Goal: Task Accomplishment & Management: Use online tool/utility

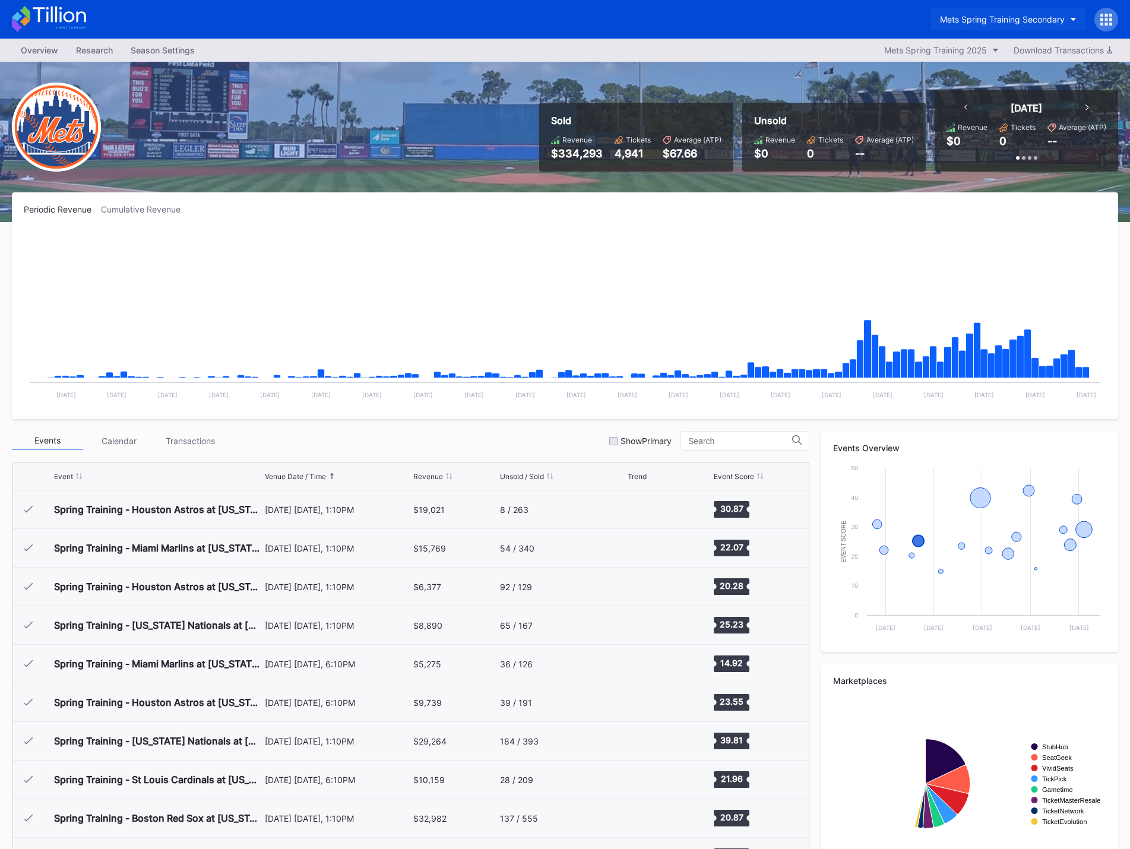
click at [1022, 23] on div "Mets Spring Training Secondary" at bounding box center [1002, 19] width 125 height 10
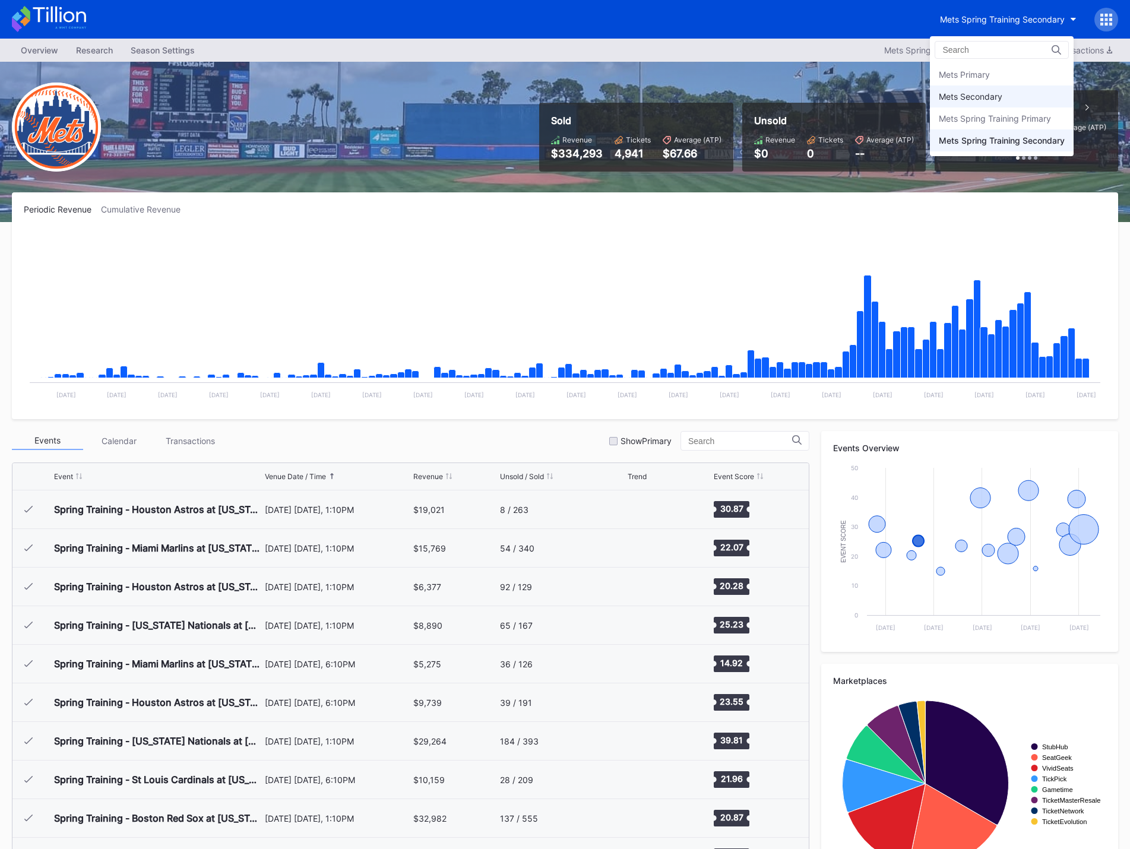
click at [1002, 96] on div "Mets Secondary" at bounding box center [971, 96] width 64 height 10
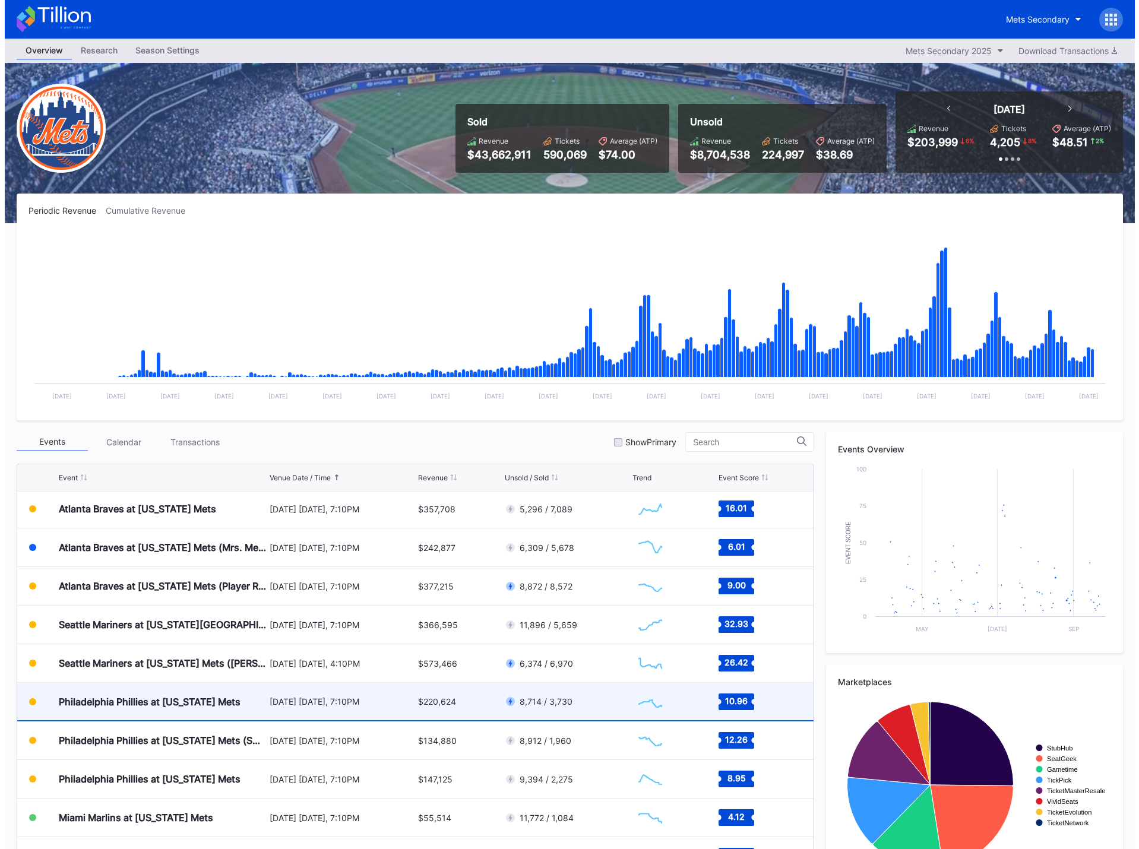
scroll to position [2516, 0]
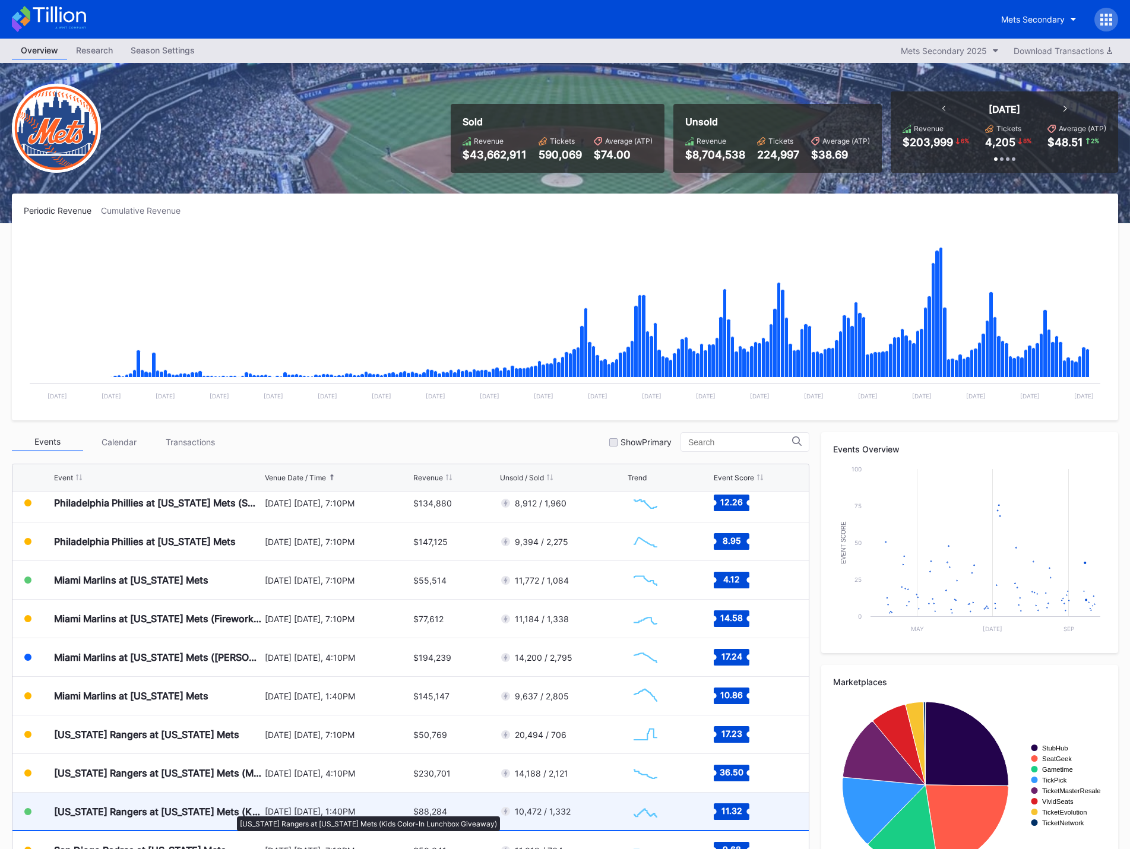
click at [231, 810] on div "[US_STATE] Rangers at [US_STATE] Mets (Kids Color-In Lunchbox Giveaway)" at bounding box center [158, 812] width 208 height 12
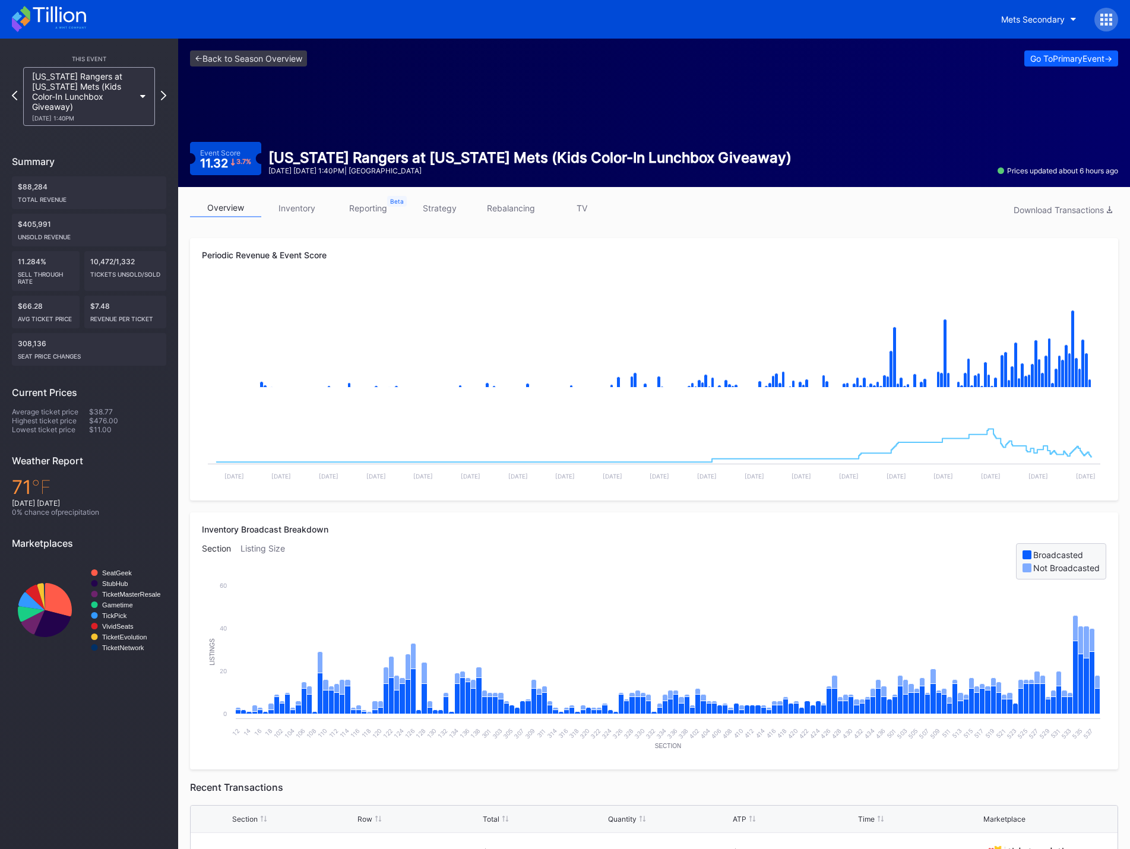
click at [381, 207] on link "reporting" at bounding box center [368, 208] width 71 height 18
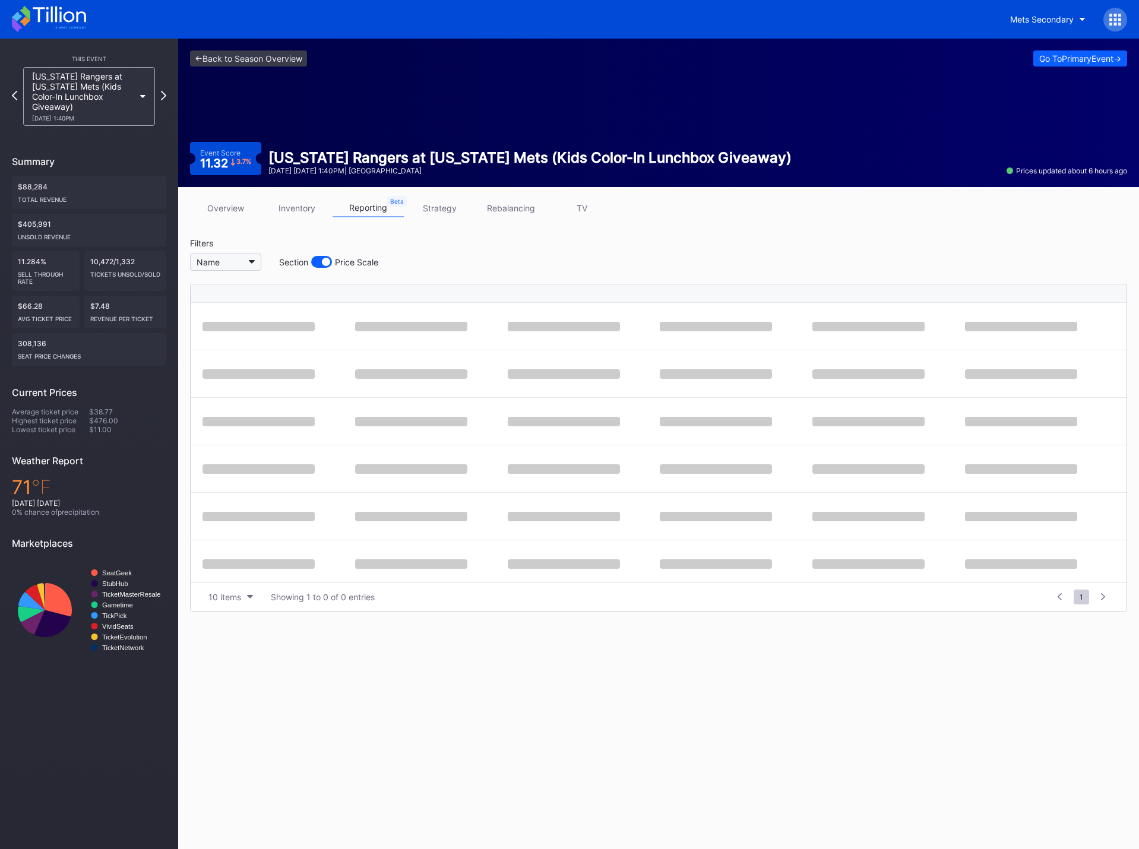
click at [246, 258] on button "Name" at bounding box center [225, 262] width 71 height 17
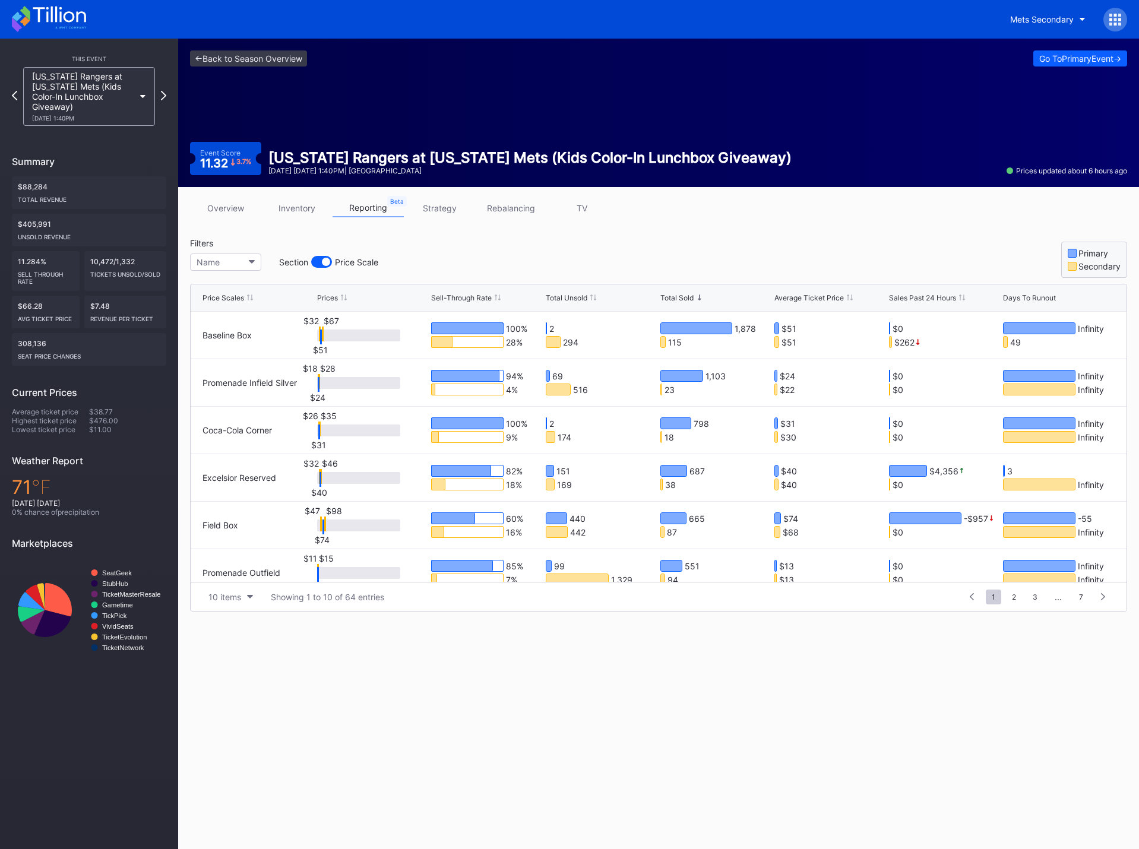
click at [319, 264] on div at bounding box center [321, 262] width 21 height 12
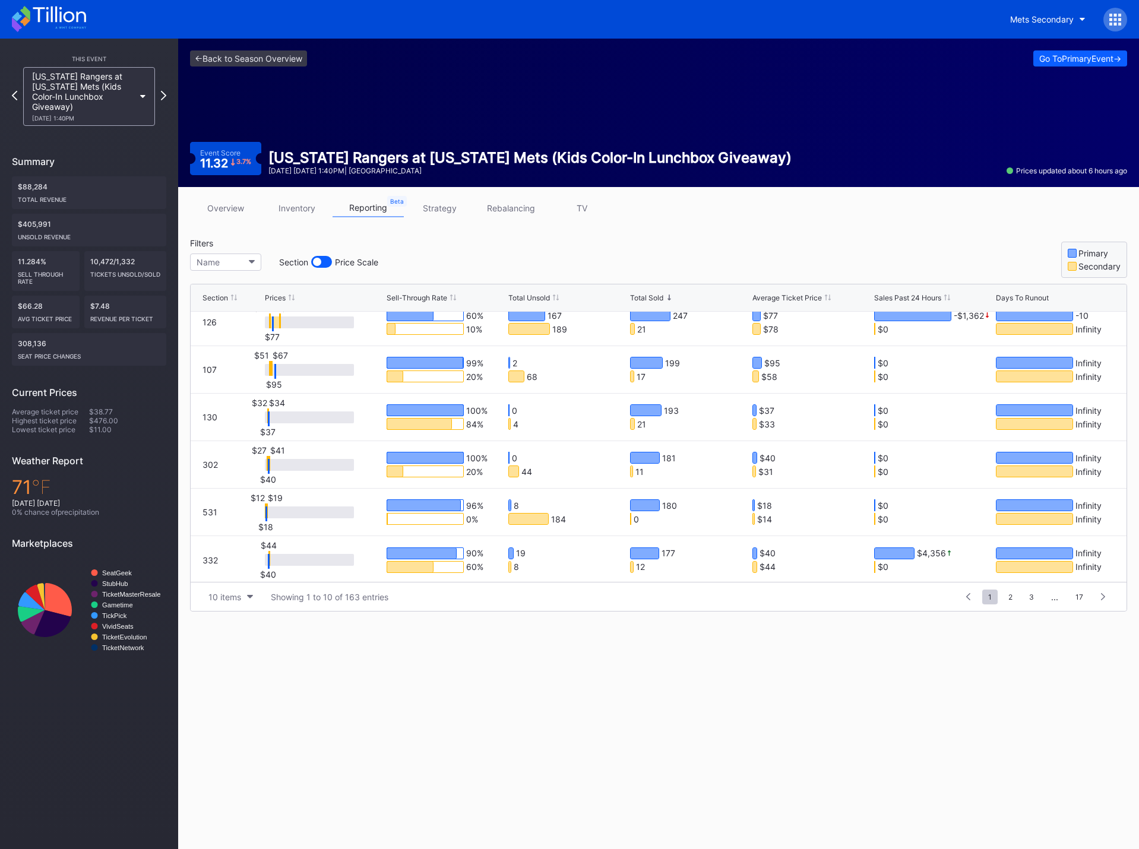
scroll to position [205, 0]
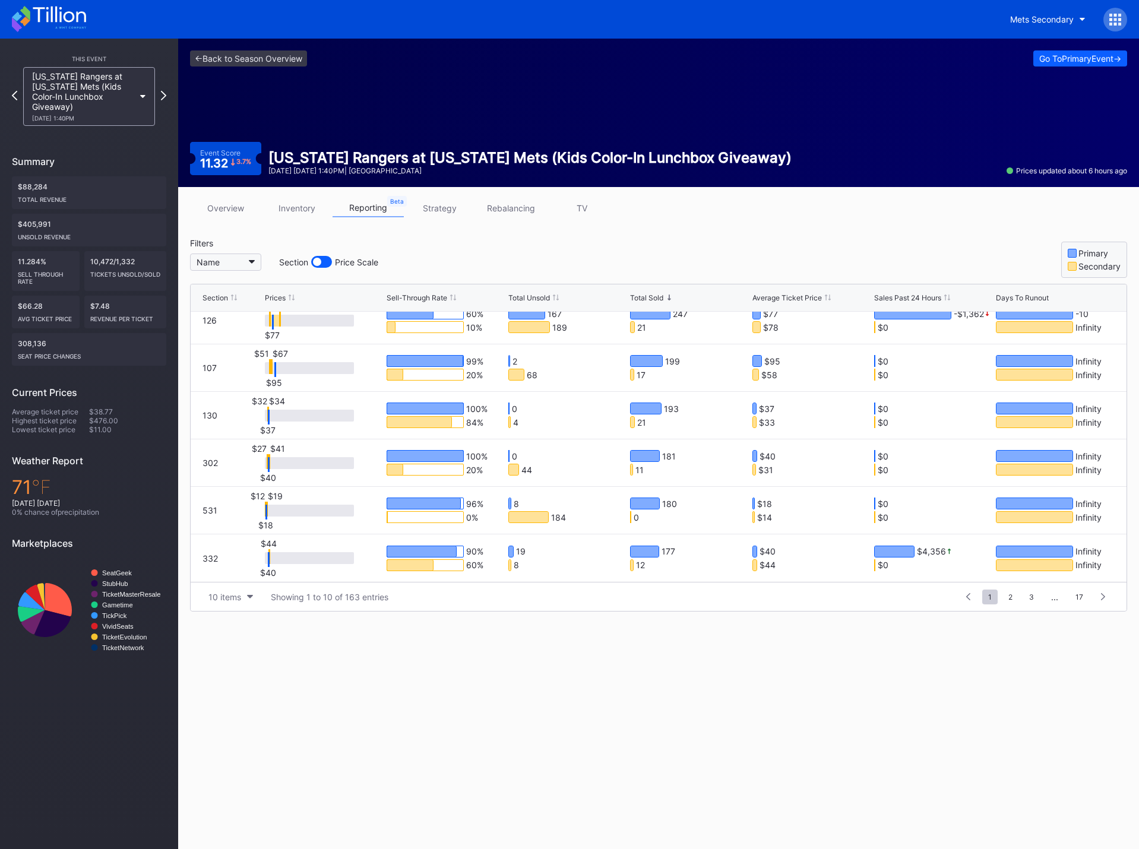
click at [249, 265] on button "Name" at bounding box center [225, 262] width 71 height 17
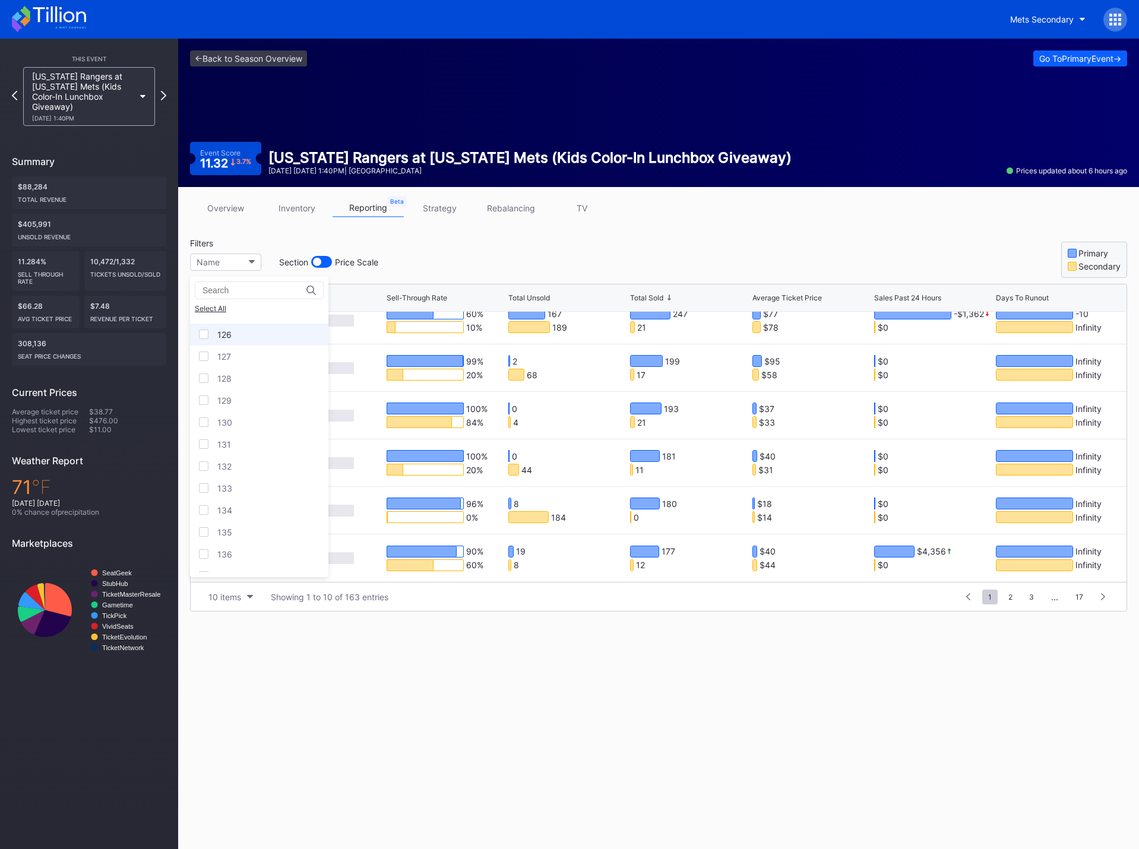
scroll to position [713, 0]
click at [206, 322] on div at bounding box center [204, 319] width 10 height 10
click at [204, 339] on div at bounding box center [204, 341] width 10 height 10
click at [200, 362] on div at bounding box center [204, 363] width 10 height 10
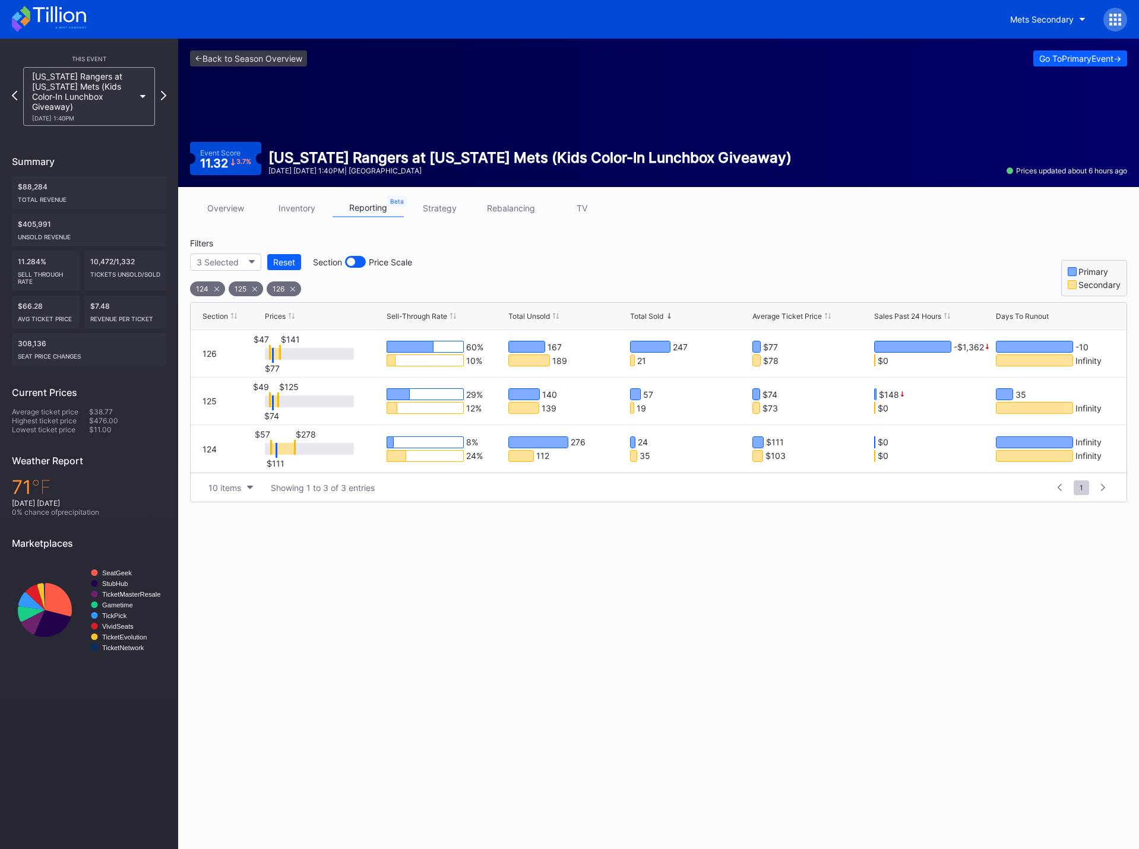
scroll to position [0, 0]
click at [216, 289] on icon at bounding box center [216, 288] width 5 height 5
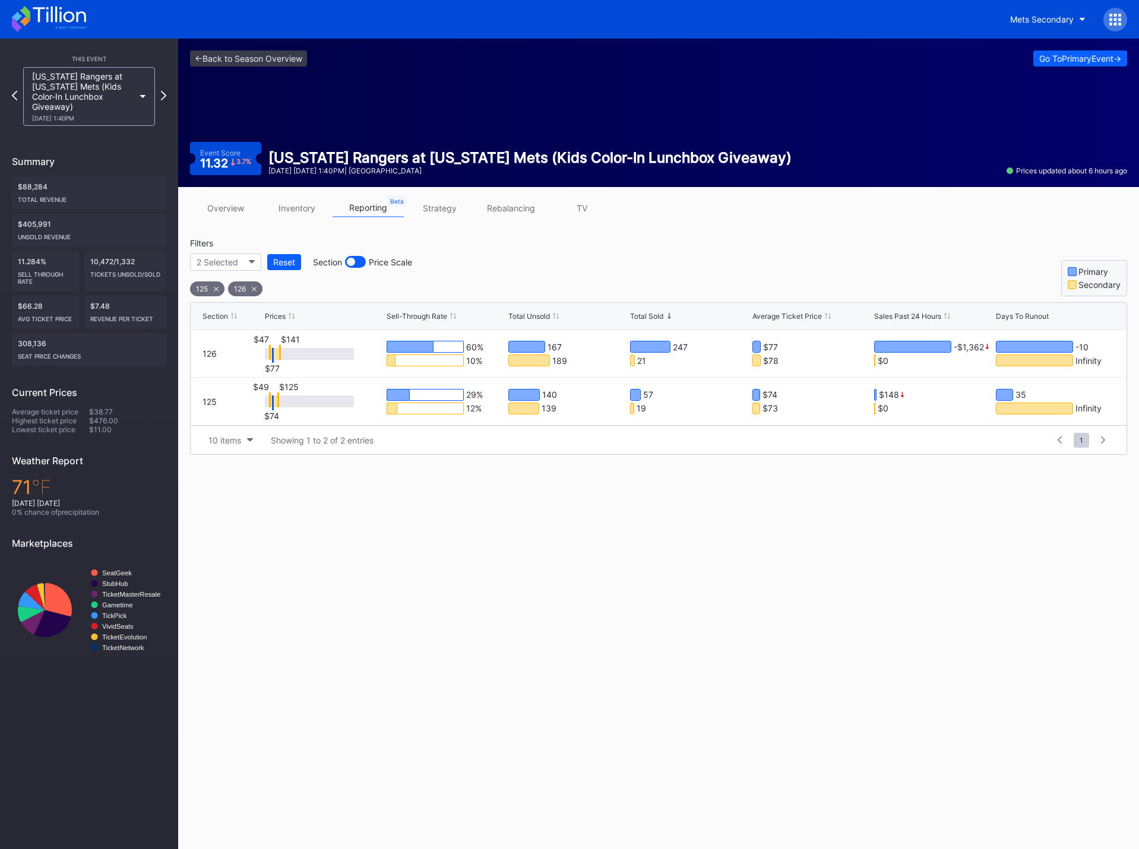
click at [217, 292] on div "125" at bounding box center [207, 288] width 34 height 15
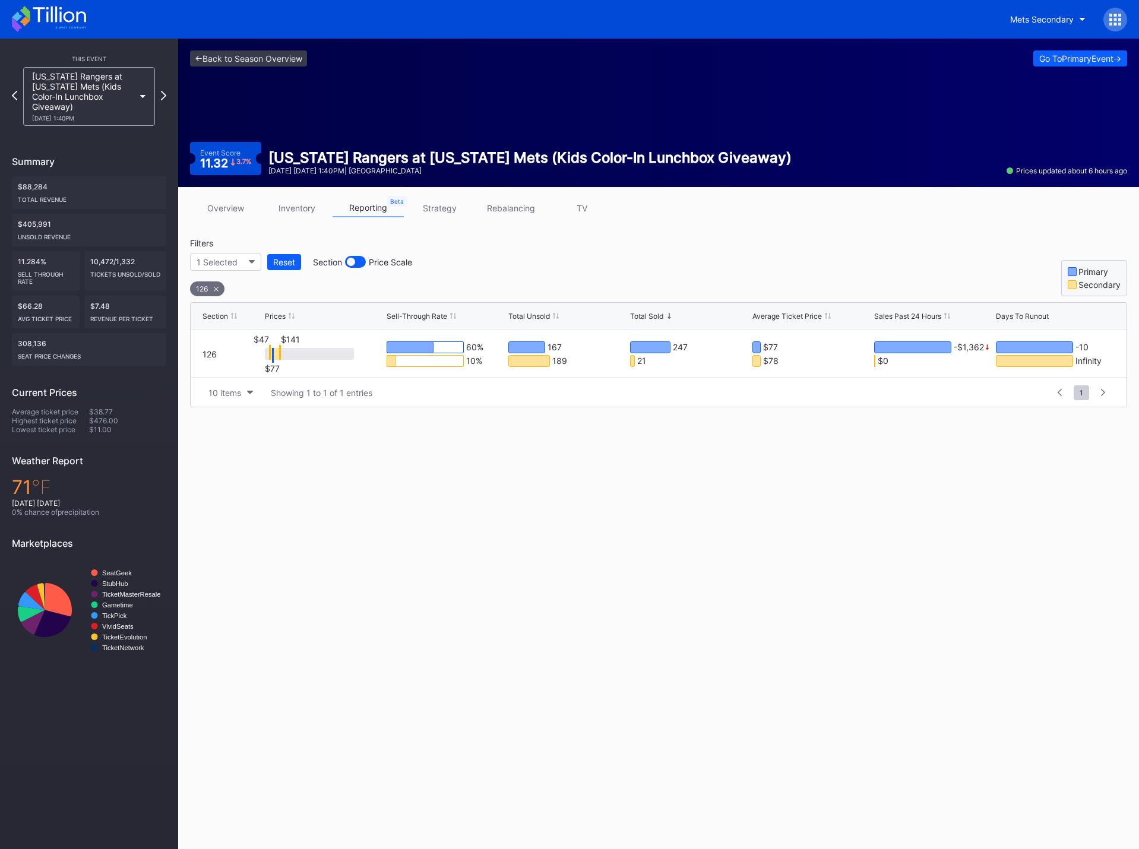
click at [219, 292] on div "126" at bounding box center [207, 288] width 34 height 15
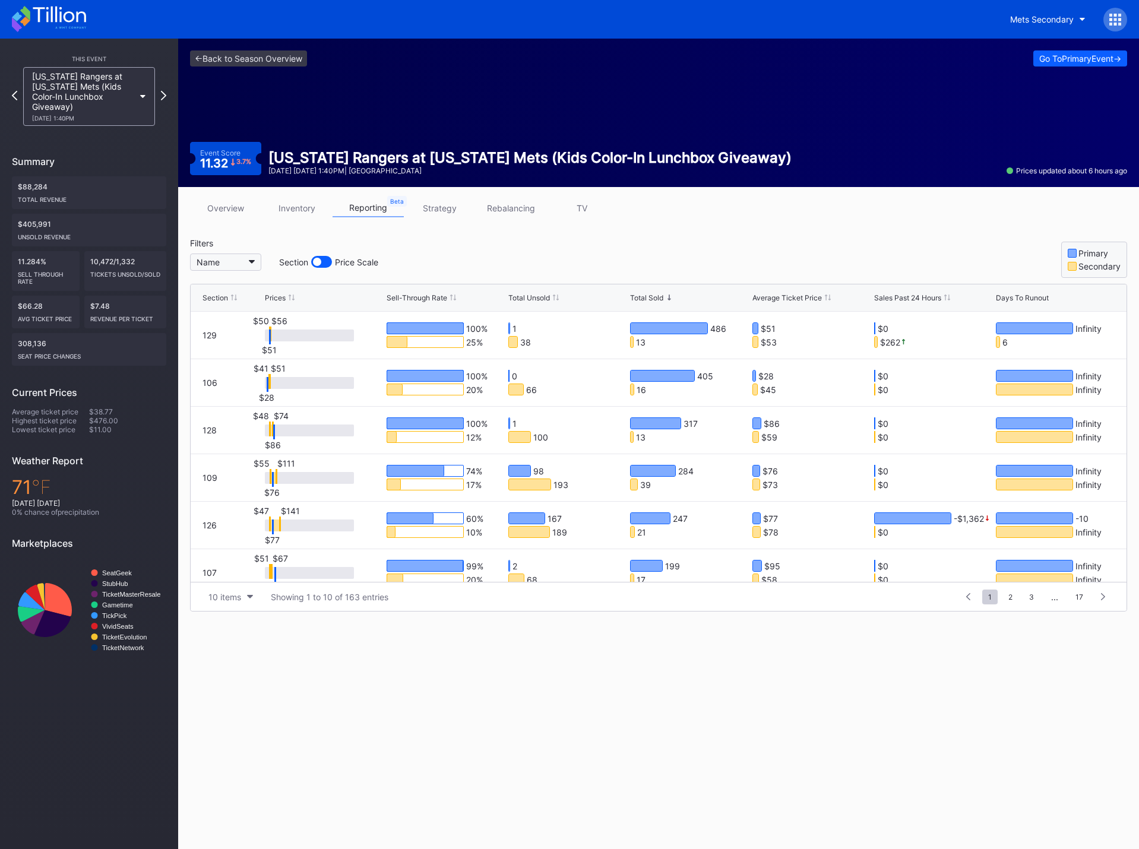
click at [235, 262] on button "Name" at bounding box center [225, 262] width 71 height 17
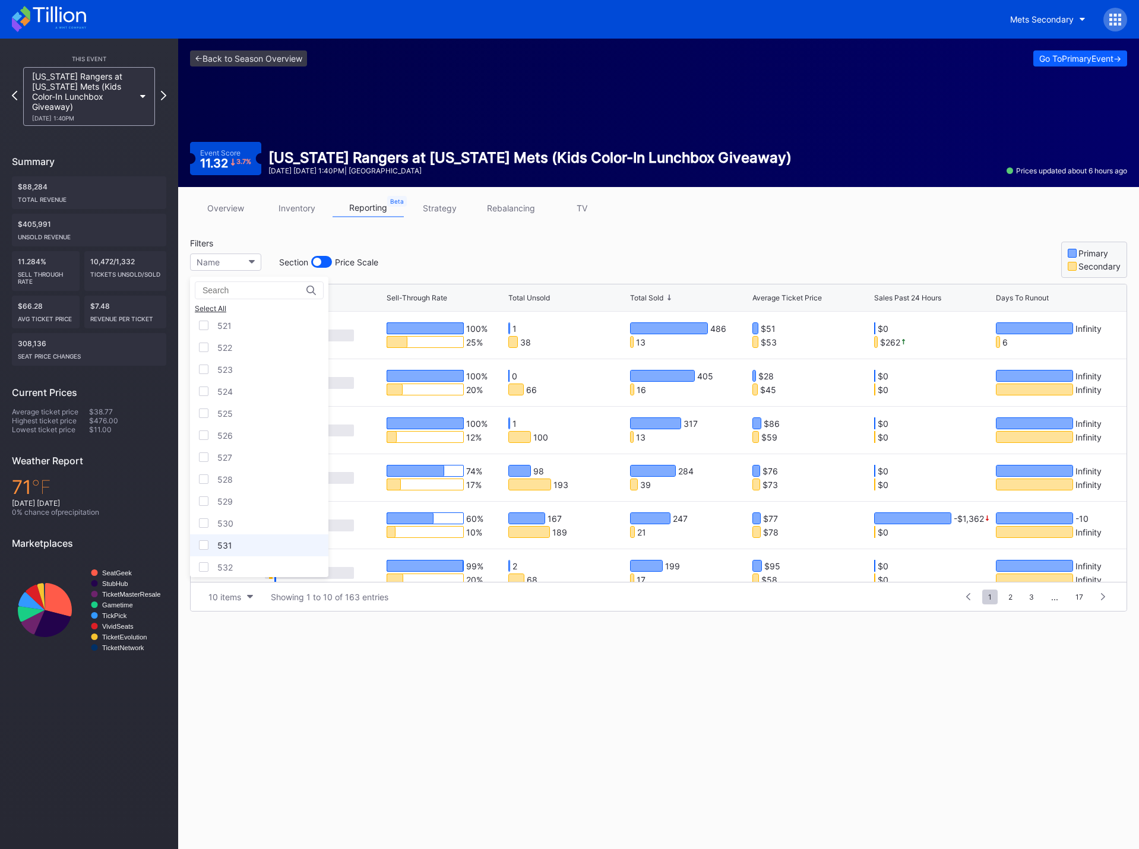
scroll to position [3148, 0]
drag, startPoint x: 207, startPoint y: 369, endPoint x: 207, endPoint y: 375, distance: 6.5
click at [207, 368] on div at bounding box center [204, 366] width 10 height 10
click at [205, 385] on div at bounding box center [204, 388] width 10 height 10
click at [204, 406] on div at bounding box center [204, 410] width 10 height 10
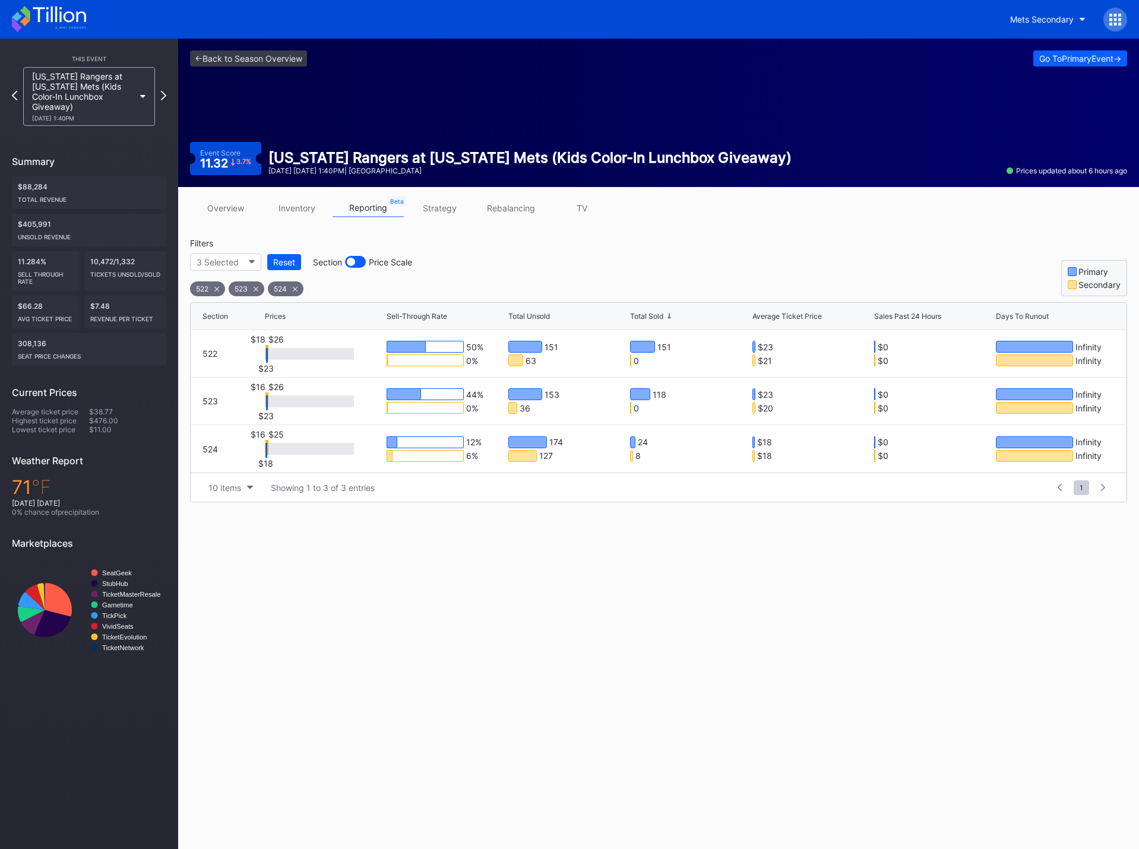
click at [296, 287] on icon at bounding box center [295, 289] width 5 height 5
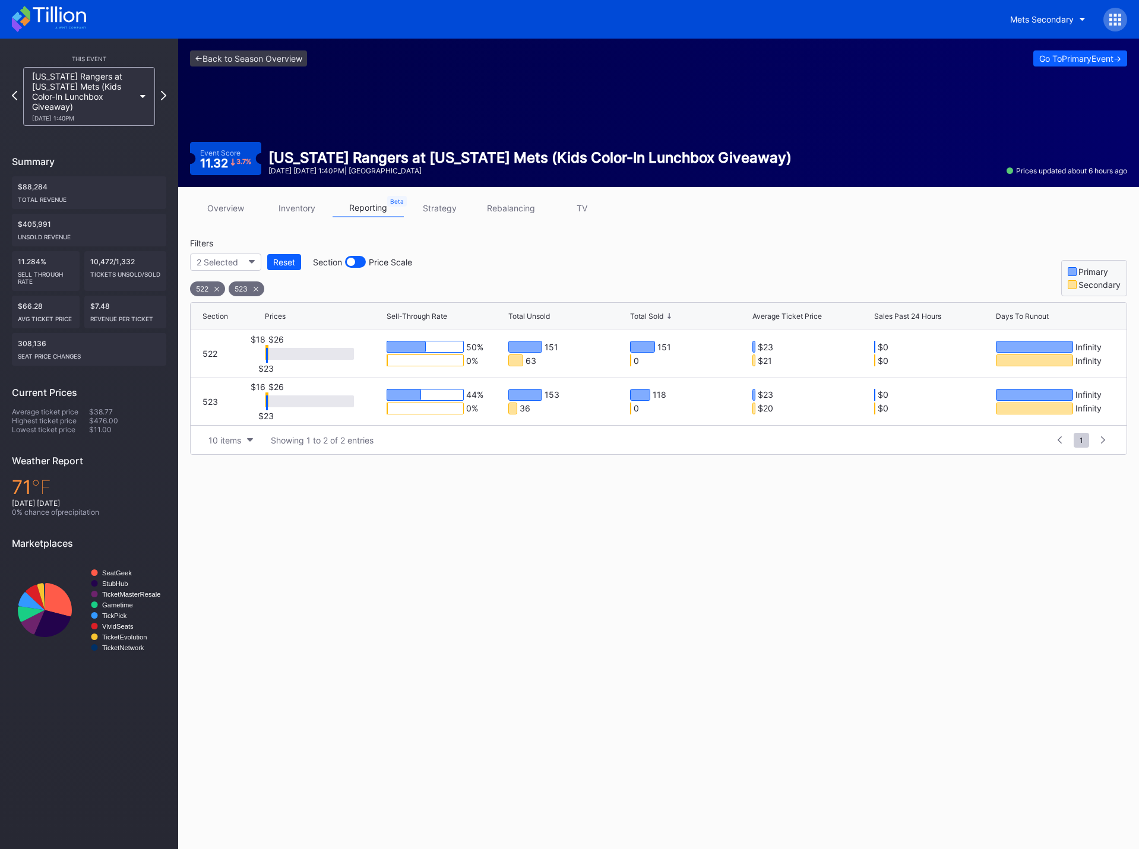
click at [255, 289] on icon at bounding box center [256, 289] width 5 height 5
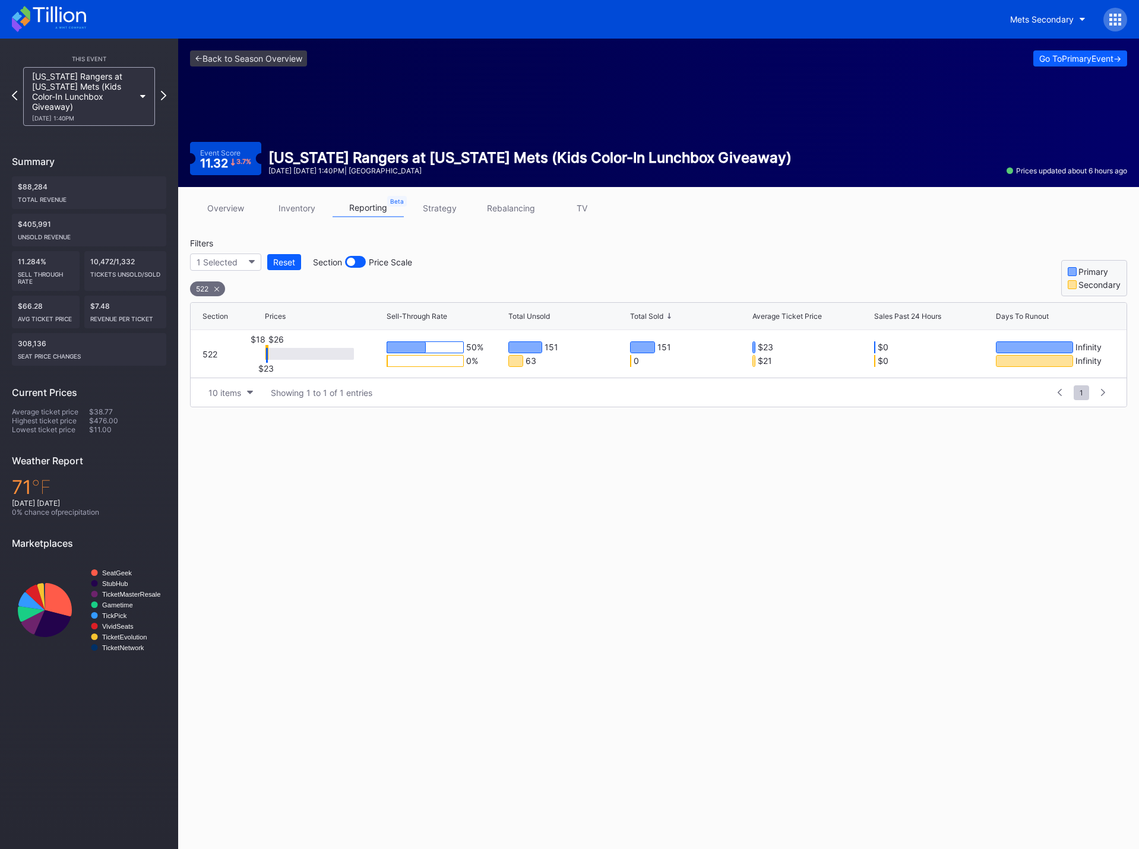
click at [217, 290] on icon at bounding box center [216, 289] width 5 height 5
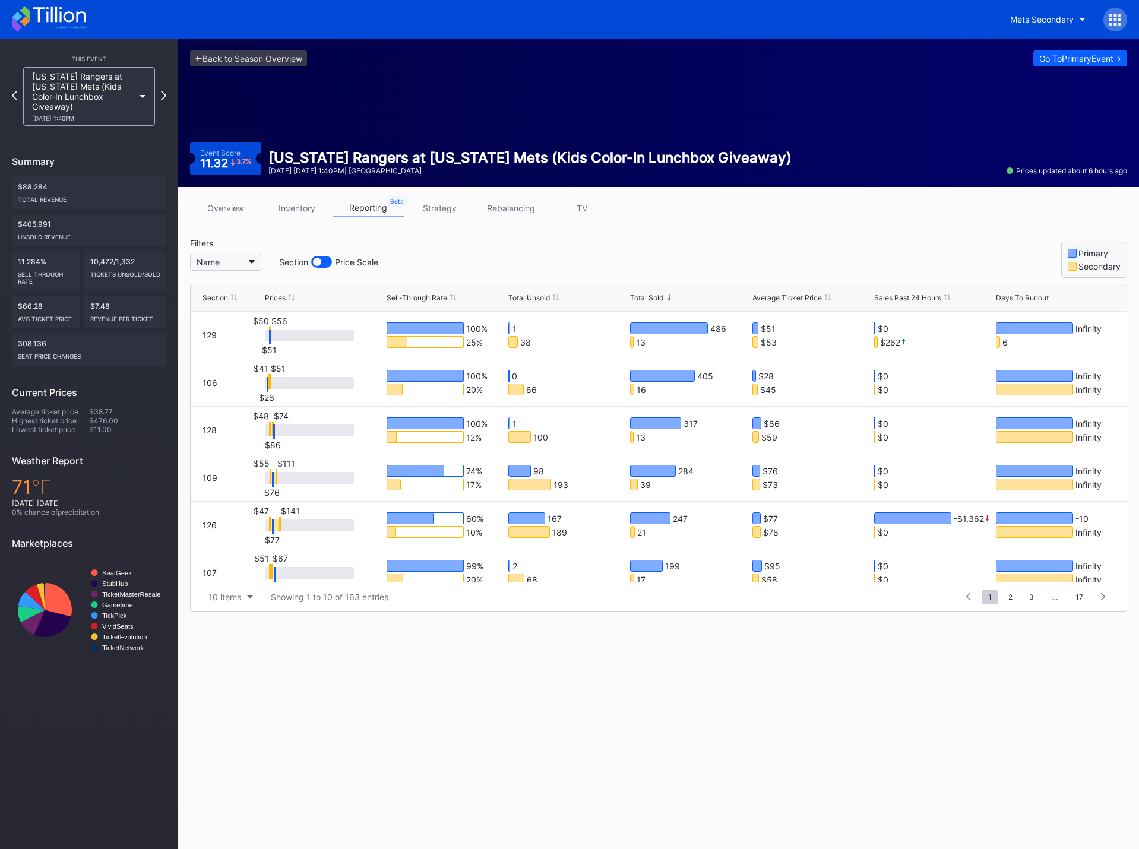
click at [248, 264] on button "Name" at bounding box center [225, 262] width 71 height 17
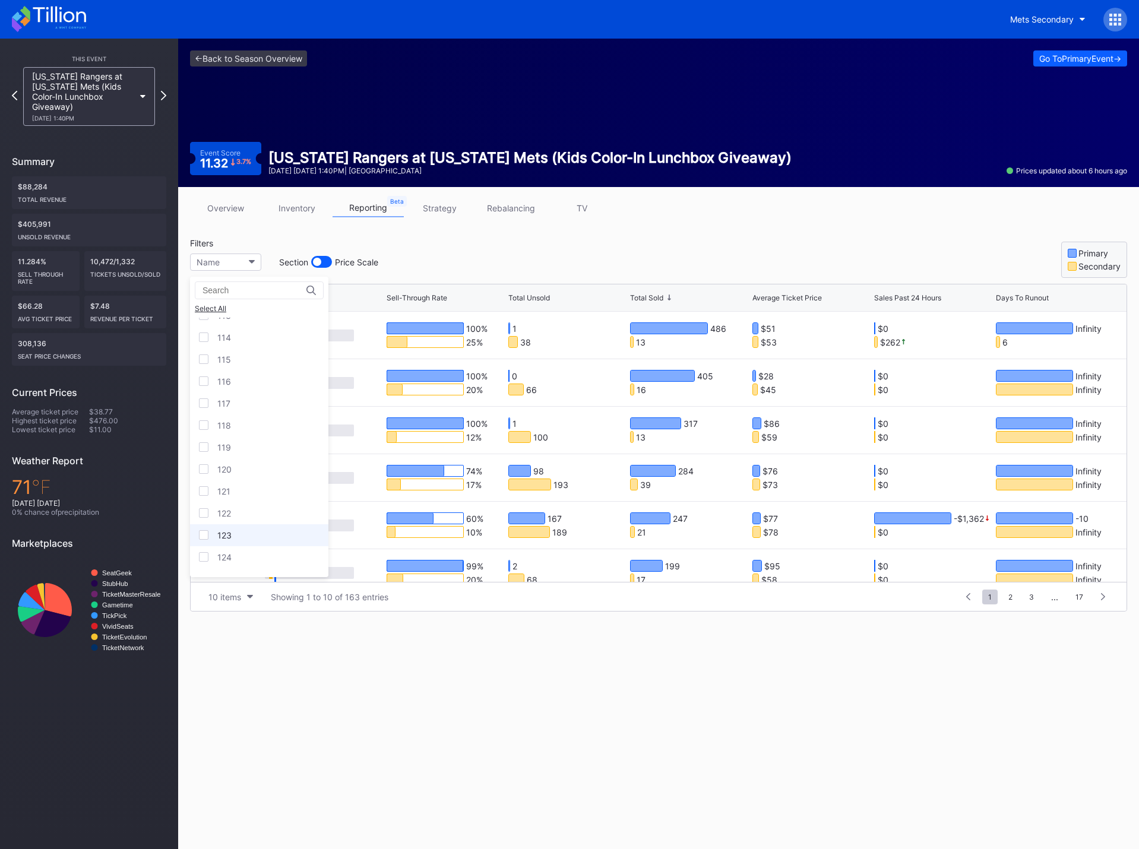
scroll to position [475, 0]
click at [204, 515] on div at bounding box center [204, 513] width 10 height 10
click at [204, 532] on div at bounding box center [204, 535] width 10 height 10
click at [204, 556] on div at bounding box center [204, 557] width 10 height 10
